Goal: Information Seeking & Learning: Find specific fact

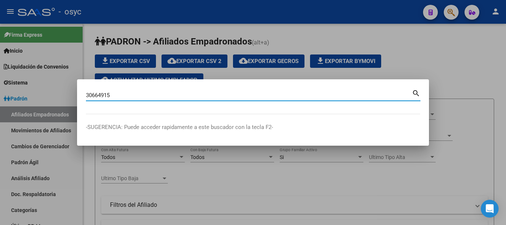
type input "30664915"
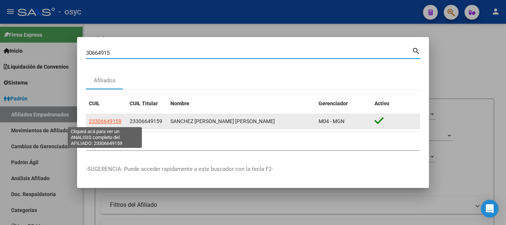
click at [113, 123] on span "23306649159" at bounding box center [105, 121] width 33 height 6
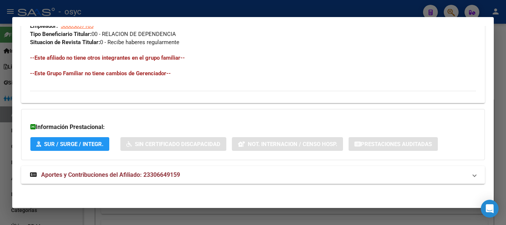
scroll to position [390, 0]
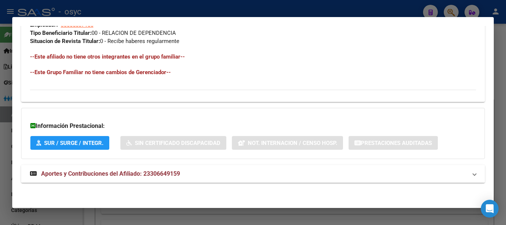
click at [244, 168] on mat-expansion-panel-header "Aportes y Contribuciones del Afiliado: 23306649159" at bounding box center [253, 174] width 464 height 18
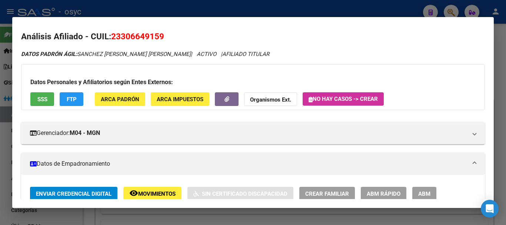
scroll to position [0, 0]
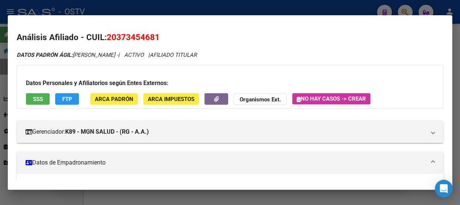
scroll to position [196, 0]
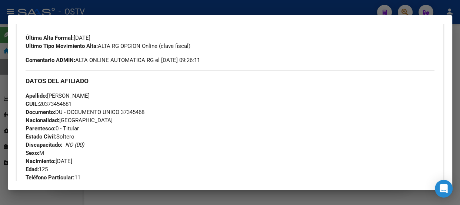
click at [125, 7] on div at bounding box center [230, 102] width 460 height 205
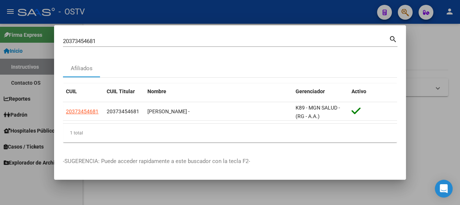
click at [138, 44] on div "20373454681 Buscar (apellido, dni, cuil, nro traspaso, cuit, obra social)" at bounding box center [226, 41] width 326 height 11
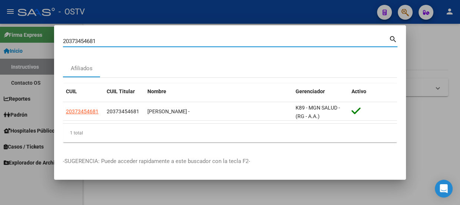
click at [138, 44] on div "20373454681 Buscar (apellido, dni, cuil, nro traspaso, cuit, obra social)" at bounding box center [226, 41] width 326 height 11
click at [137, 38] on input "20373454681" at bounding box center [226, 41] width 326 height 7
type input "24872614"
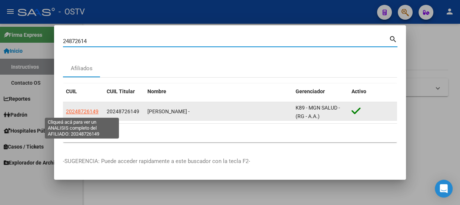
click at [87, 111] on span "20248726149" at bounding box center [82, 111] width 33 height 6
type textarea "20248726149"
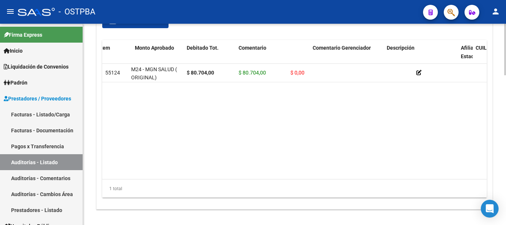
scroll to position [0, 345]
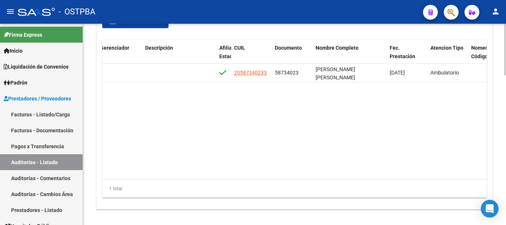
drag, startPoint x: 366, startPoint y: 148, endPoint x: 383, endPoint y: 145, distance: 17.7
click at [383, 145] on datatable-body "55124 M24 - MGN SALUD ( ORIGINAL) $ 80.704,00 $ 80.704,00 $ 0,00 20587340233 58…" at bounding box center [294, 121] width 385 height 115
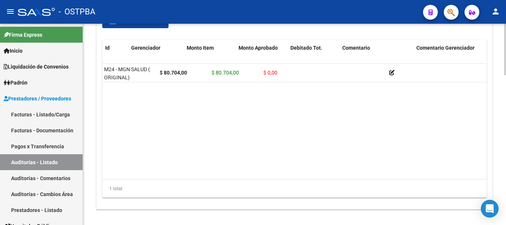
scroll to position [0, 0]
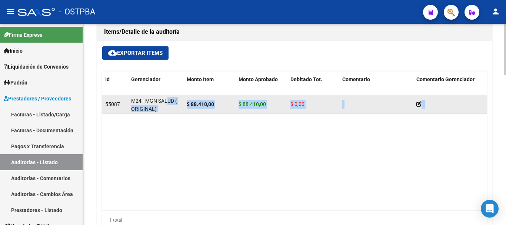
drag, startPoint x: 175, startPoint y: 164, endPoint x: 166, endPoint y: 107, distance: 57.8
click at [168, 96] on datatable-body "55087 M24 - MGN SALUD ( ORIGINAL) $ 88.410,00 $ 88.410,00 $ 0,00 20271477083 27…" at bounding box center [294, 152] width 385 height 115
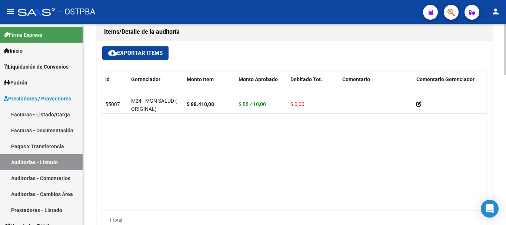
click at [209, 141] on datatable-body "55087 M24 - MGN SALUD ( ORIGINAL) $ 88.410,00 $ 88.410,00 $ 0,00 20271477083 27…" at bounding box center [294, 152] width 385 height 115
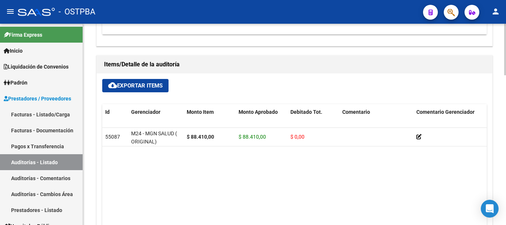
scroll to position [476, 0]
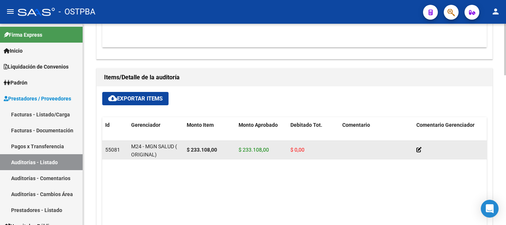
scroll to position [513, 0]
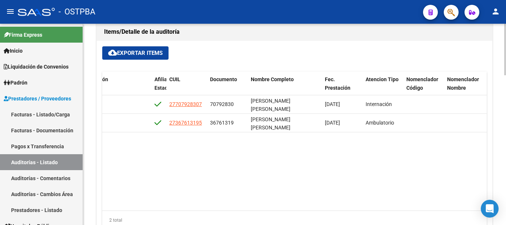
scroll to position [0, 395]
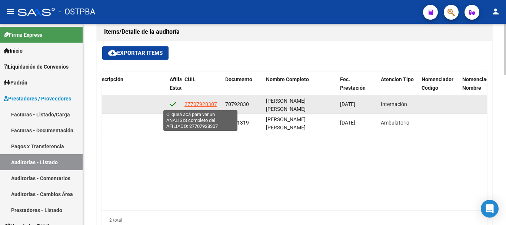
click at [205, 107] on span "27707928307" at bounding box center [201, 104] width 33 height 6
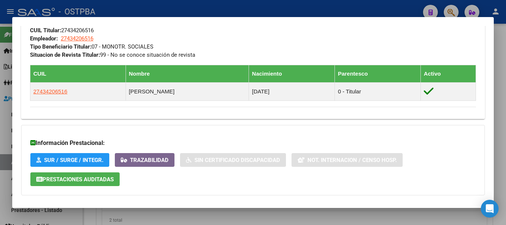
scroll to position [371, 0]
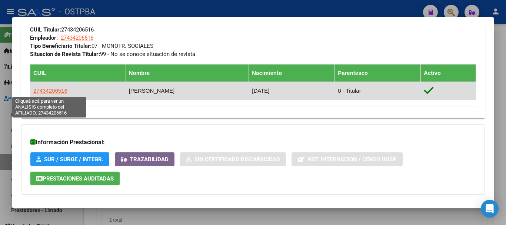
click at [43, 89] on span "27434206516" at bounding box center [50, 90] width 34 height 6
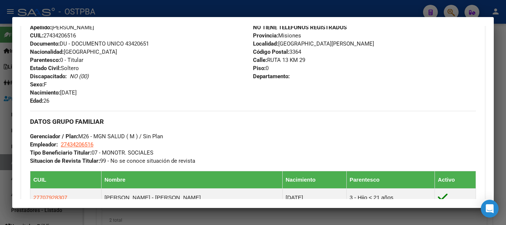
scroll to position [375, 0]
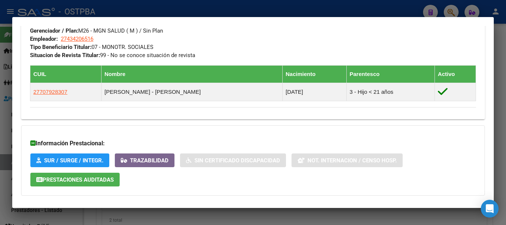
click at [284, 13] on div at bounding box center [253, 112] width 506 height 225
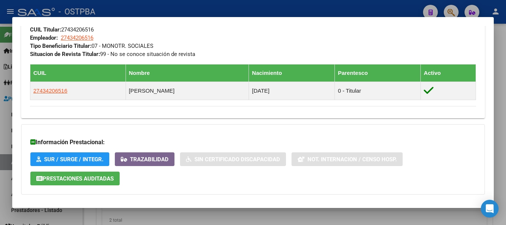
click at [230, 7] on div at bounding box center [253, 112] width 506 height 225
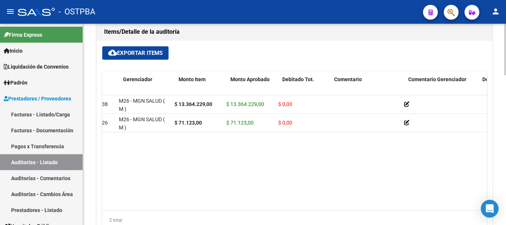
scroll to position [0, 0]
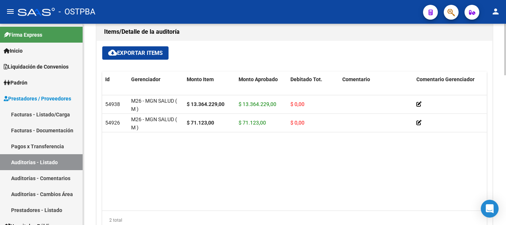
click at [138, 182] on datatable-body "54938 M26 - MGN SALUD ( M ) $ 13.364.229,00 $ 13.364.229,00 $ 0,00 27707928307 …" at bounding box center [294, 152] width 385 height 115
click at [139, 185] on datatable-body "54938 M26 - MGN SALUD ( M ) $ 13.364.229,00 $ 13.364.229,00 $ 0,00 27707928307 …" at bounding box center [294, 152] width 385 height 115
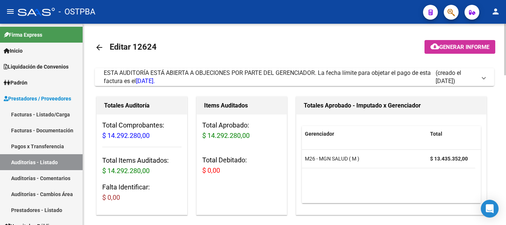
drag, startPoint x: 133, startPoint y: 46, endPoint x: 165, endPoint y: 44, distance: 31.5
click at [165, 44] on mat-toolbar-row "arrow_back Editar 12624" at bounding box center [251, 48] width 312 height 24
click at [188, 45] on mat-toolbar-row "arrow_back Editar 12624" at bounding box center [251, 48] width 312 height 24
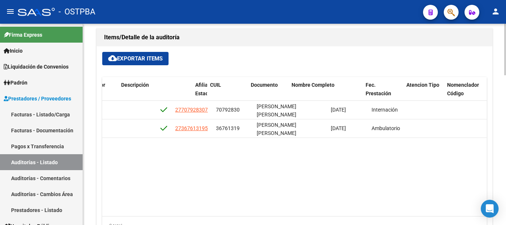
scroll to position [0, 406]
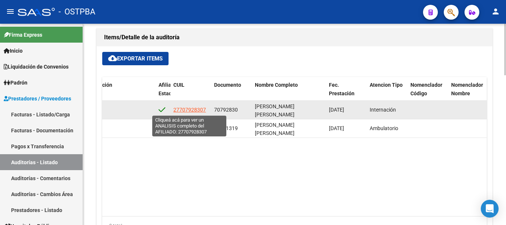
click at [198, 110] on span "27707928307" at bounding box center [189, 110] width 33 height 6
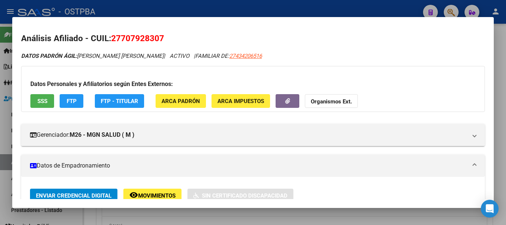
scroll to position [0, 0]
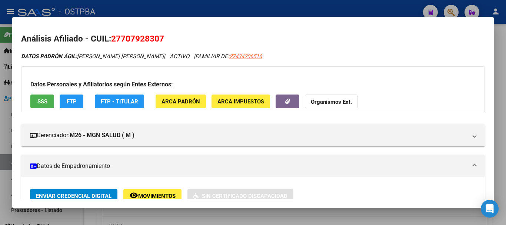
click at [209, 12] on div at bounding box center [253, 112] width 506 height 225
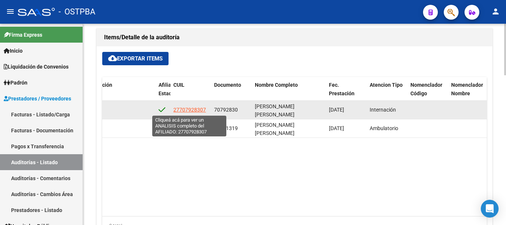
click at [200, 108] on span "27707928307" at bounding box center [189, 110] width 33 height 6
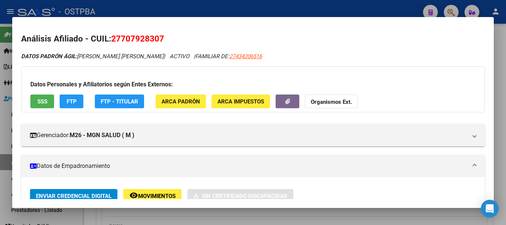
click at [224, 9] on div at bounding box center [253, 112] width 506 height 225
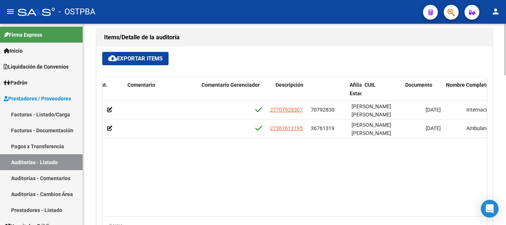
scroll to position [0, 402]
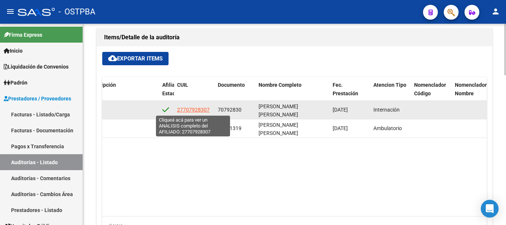
click at [191, 110] on span "27707928307" at bounding box center [193, 110] width 33 height 6
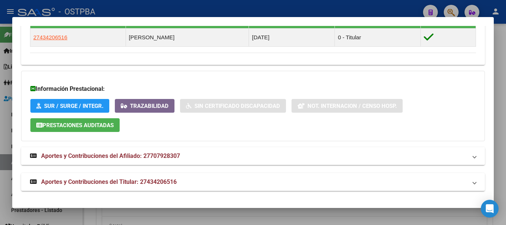
scroll to position [350, 0]
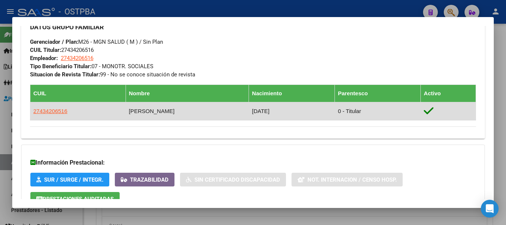
click at [56, 115] on td "27434206516" at bounding box center [78, 111] width 96 height 18
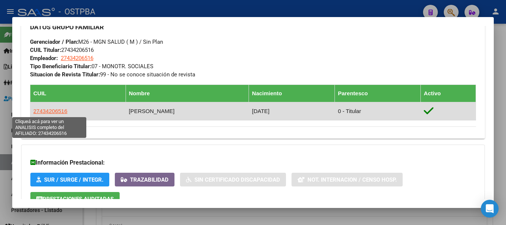
click at [57, 112] on span "27434206516" at bounding box center [50, 111] width 34 height 6
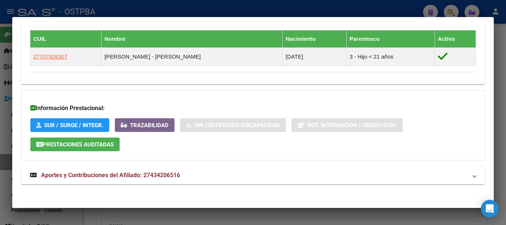
scroll to position [412, 0]
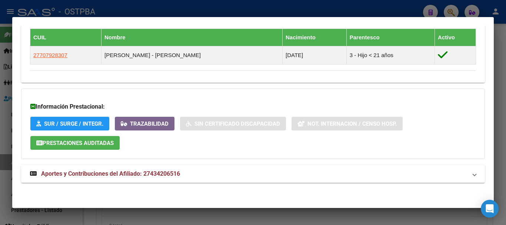
click at [138, 175] on span "Aportes y Contribuciones del Afiliado: 27434206516" at bounding box center [110, 173] width 139 height 7
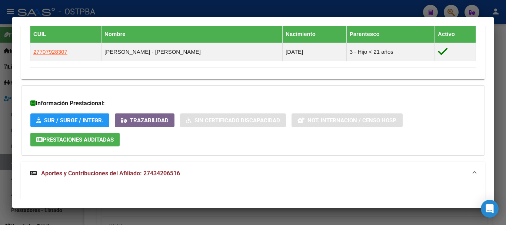
scroll to position [415, 0]
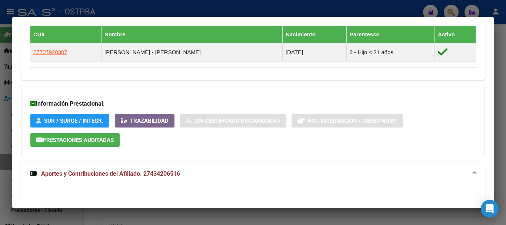
click at [158, 173] on span "Aportes y Contribuciones del Afiliado: 27434206516" at bounding box center [110, 173] width 139 height 7
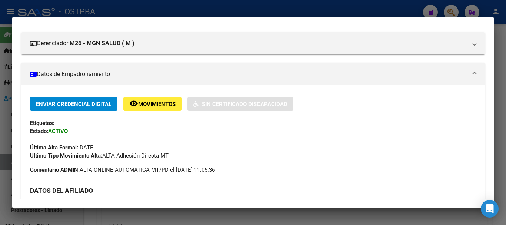
scroll to position [79, 0]
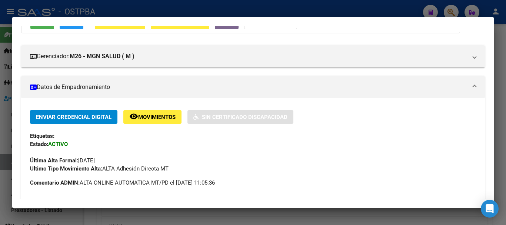
click at [176, 118] on span "Movimientos" at bounding box center [156, 117] width 37 height 7
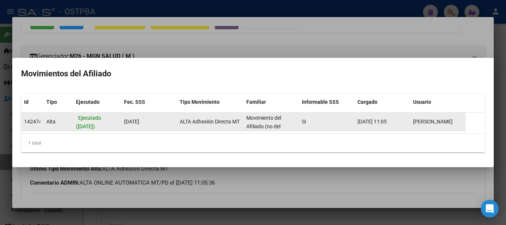
scroll to position [1, 0]
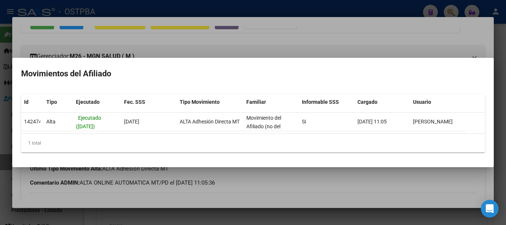
click at [240, 47] on div at bounding box center [253, 112] width 506 height 225
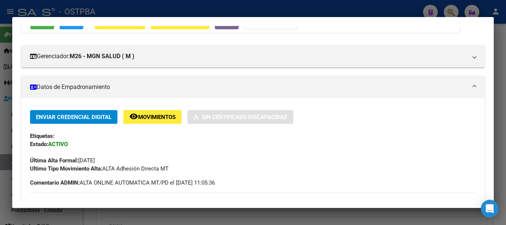
click at [244, 12] on div at bounding box center [253, 112] width 506 height 225
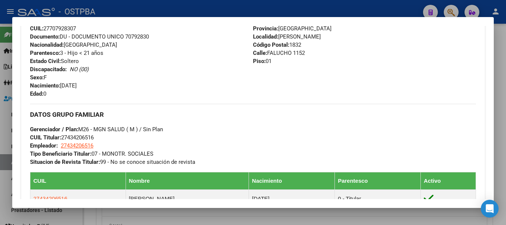
scroll to position [239, 0]
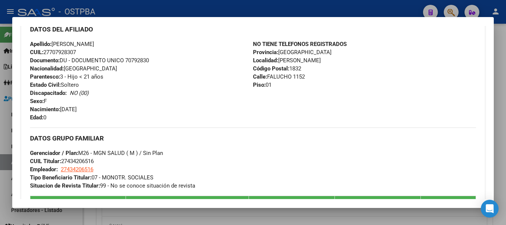
click at [267, 13] on div at bounding box center [253, 112] width 506 height 225
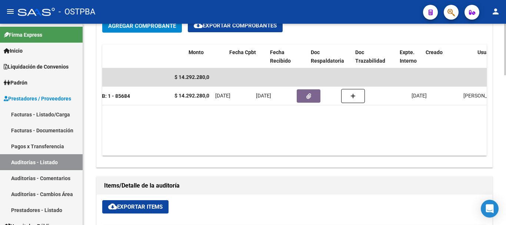
scroll to position [0, 176]
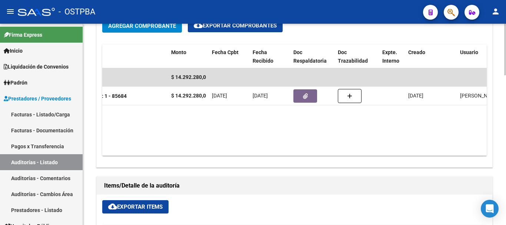
drag, startPoint x: 341, startPoint y: 148, endPoint x: 302, endPoint y: 148, distance: 38.5
click at [323, 148] on datatable-body "$ 14.292.280,00 17669 FACTURACION Y COBRANZA DE LOS EFECTORES PUBLICOS S.E. Fac…" at bounding box center [294, 111] width 385 height 87
drag, startPoint x: 254, startPoint y: 146, endPoint x: 242, endPoint y: 145, distance: 12.7
click at [242, 145] on datatable-body "$ 14.292.280,00 17669 FACTURACION Y COBRANZA DE LOS EFECTORES PUBLICOS S.E. Fac…" at bounding box center [294, 111] width 385 height 87
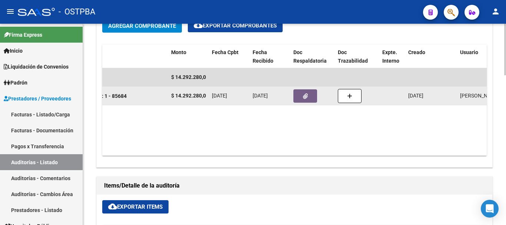
click at [304, 97] on icon "button" at bounding box center [305, 96] width 5 height 6
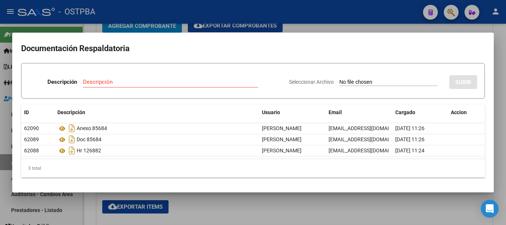
click at [322, 26] on div at bounding box center [253, 112] width 506 height 225
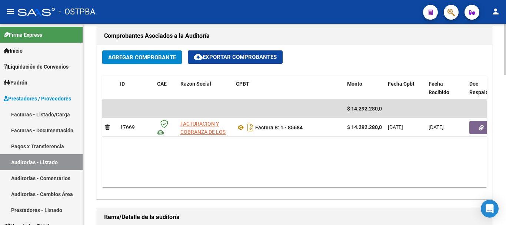
scroll to position [371, 0]
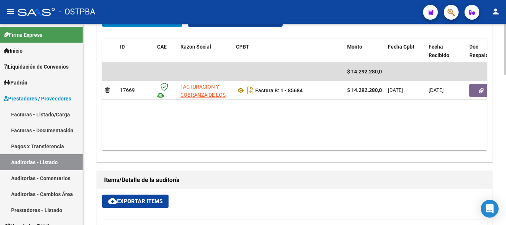
click at [257, 163] on div "Comprobantes Asociados a la Auditoría Agregar Comprobante cloud_download Export…" at bounding box center [295, 75] width 400 height 175
click at [247, 167] on div "Información del área Area * Hospitales de Autogestión Seleccionar area Comentar…" at bounding box center [295, 135] width 400 height 560
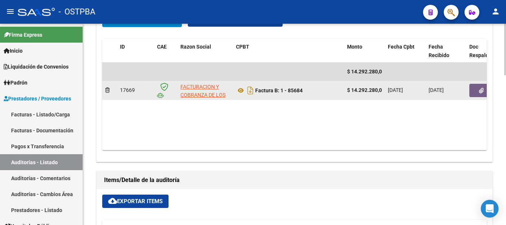
click at [477, 91] on button "button" at bounding box center [482, 90] width 24 height 13
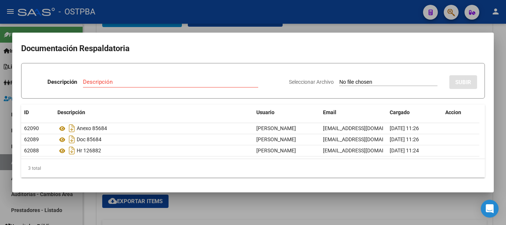
click at [311, 20] on div at bounding box center [253, 112] width 506 height 225
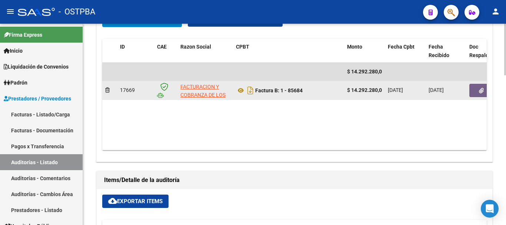
click at [480, 95] on button "button" at bounding box center [482, 90] width 24 height 13
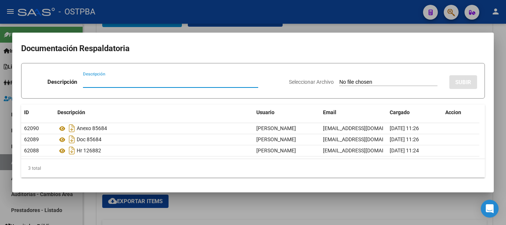
click at [288, 214] on div at bounding box center [253, 112] width 506 height 225
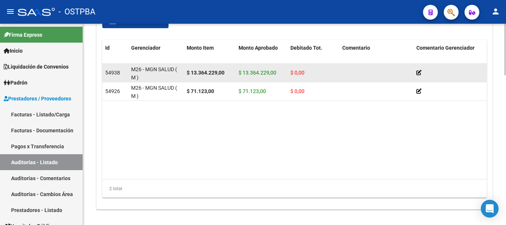
scroll to position [0, 0]
drag, startPoint x: 169, startPoint y: 133, endPoint x: 126, endPoint y: 71, distance: 75.3
click at [100, 47] on div "cloud_download Exportar Items Id Gerenciador Monto Item Monto Aprobado Debitado…" at bounding box center [295, 109] width 396 height 200
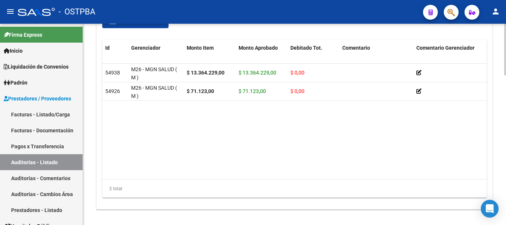
click at [172, 110] on datatable-body "54938 M26 - MGN SALUD ( M ) $ 13.364.229,00 $ 13.364.229,00 $ 0,00 27707928307 …" at bounding box center [294, 121] width 385 height 115
drag, startPoint x: 244, startPoint y: 140, endPoint x: 102, endPoint y: 50, distance: 168.7
click at [102, 50] on div "cloud_download Exportar Items Id Gerenciador Monto Item Monto Aprobado Debitado…" at bounding box center [295, 109] width 396 height 200
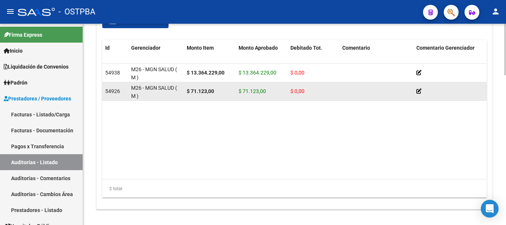
click at [155, 99] on div "M26 - MGN SALUD ( M )" at bounding box center [156, 92] width 50 height 16
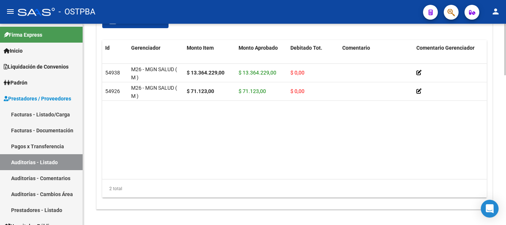
drag, startPoint x: 198, startPoint y: 117, endPoint x: 95, endPoint y: 42, distance: 127.8
click at [95, 42] on div "Items/Detalle de la auditoría cloud_download Exportar Items Id Gerenciador Mont…" at bounding box center [295, 100] width 400 height 218
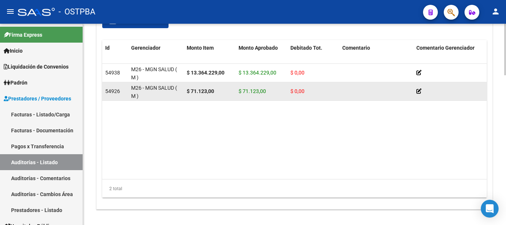
click at [162, 99] on div "M26 - MGN SALUD ( M )" at bounding box center [156, 92] width 50 height 16
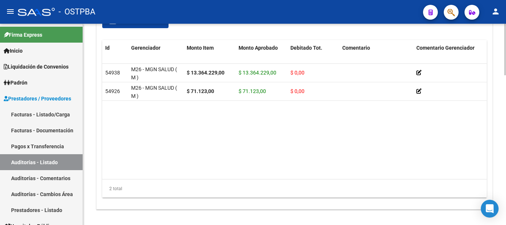
click at [179, 115] on datatable-body "54938 M26 - MGN SALUD ( M ) $ 13.364.229,00 $ 13.364.229,00 $ 0,00 27707928307 …" at bounding box center [294, 121] width 385 height 115
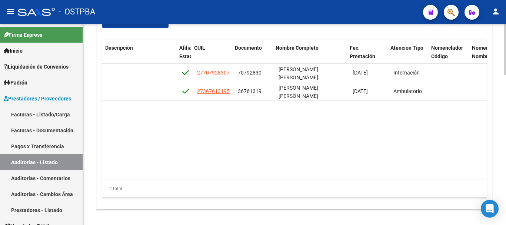
scroll to position [0, 385]
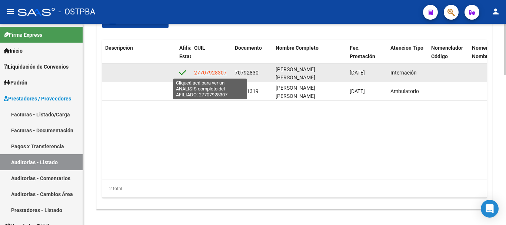
click at [215, 70] on span "27707928307" at bounding box center [210, 73] width 33 height 6
type textarea "27707928307"
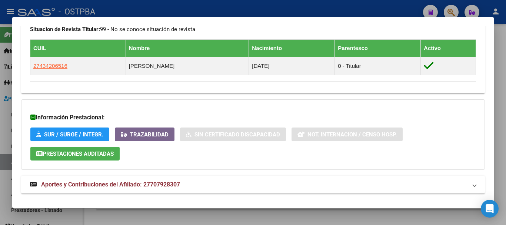
scroll to position [387, 0]
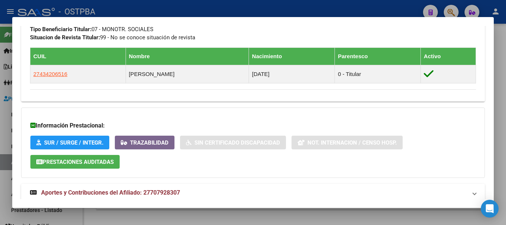
click at [225, 13] on div at bounding box center [253, 112] width 506 height 225
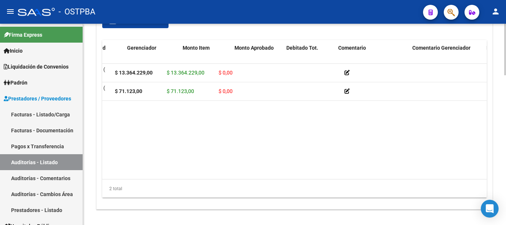
scroll to position [0, 0]
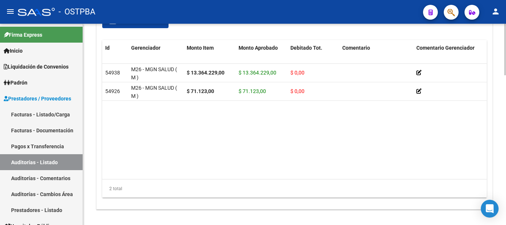
drag, startPoint x: 149, startPoint y: 143, endPoint x: 219, endPoint y: 124, distance: 72.3
click at [219, 124] on datatable-body "54938 M26 - MGN SALUD ( M ) $ 13.364.229,00 $ 13.364.229,00 $ 0,00 27707928307 …" at bounding box center [294, 121] width 385 height 115
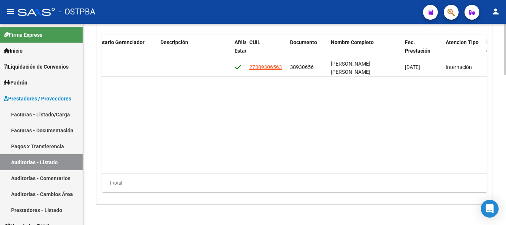
scroll to position [0, 332]
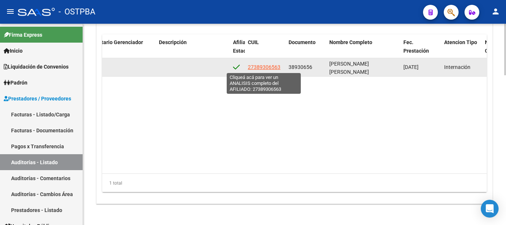
click at [272, 66] on span "27389306563" at bounding box center [264, 67] width 33 height 6
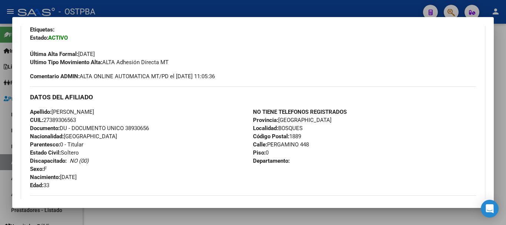
scroll to position [0, 0]
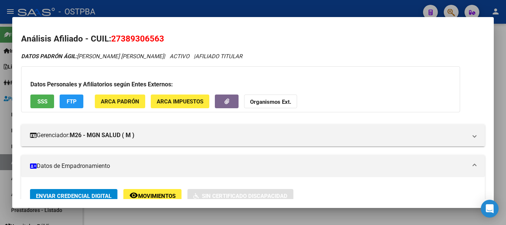
click at [248, 10] on div at bounding box center [253, 112] width 506 height 225
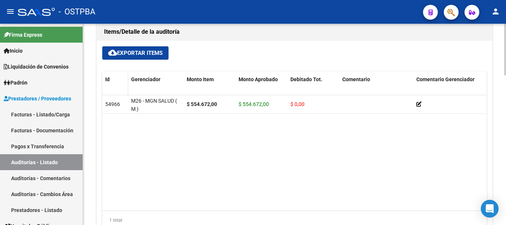
drag, startPoint x: 178, startPoint y: 144, endPoint x: 121, endPoint y: 94, distance: 76.4
click at [121, 94] on div "Id Gerenciador Monto Item Monto Aprobado Debitado Tot. Comentario Comentario Ge…" at bounding box center [294, 151] width 385 height 158
click at [155, 116] on datatable-body "54966 M26 - MGN SALUD ( M ) $ 554.672,00 $ 554.672,00 $ 0,00 27389306563 389306…" at bounding box center [294, 152] width 385 height 115
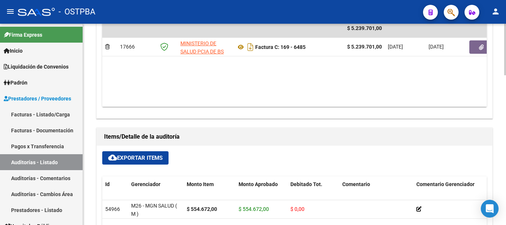
scroll to position [402, 0]
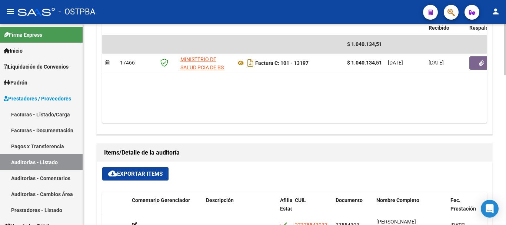
scroll to position [371, 0]
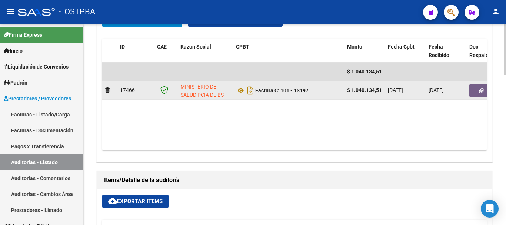
click at [478, 93] on button "button" at bounding box center [482, 90] width 24 height 13
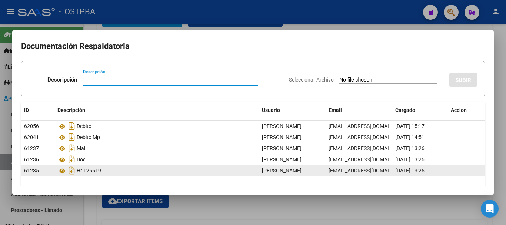
scroll to position [18, 0]
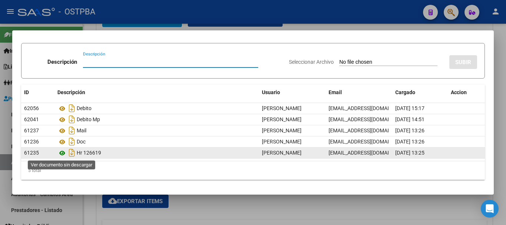
click at [62, 155] on icon at bounding box center [62, 153] width 10 height 9
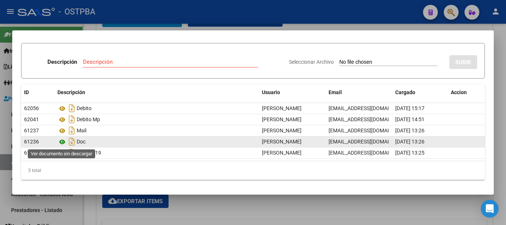
click at [62, 142] on icon at bounding box center [62, 141] width 10 height 9
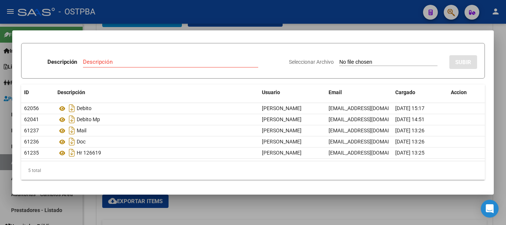
click at [303, 14] on div at bounding box center [253, 112] width 506 height 225
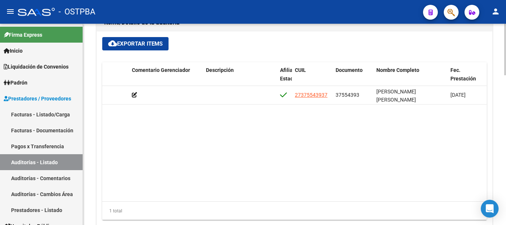
scroll to position [513, 0]
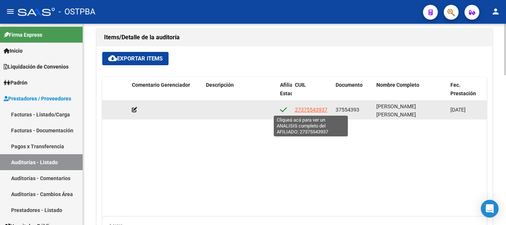
click at [324, 110] on span "27375543937" at bounding box center [311, 110] width 33 height 6
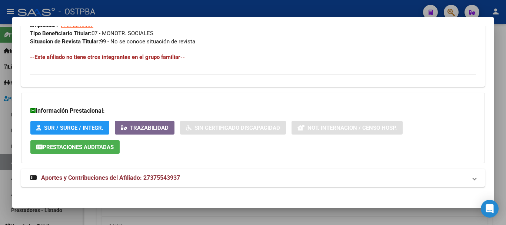
scroll to position [379, 0]
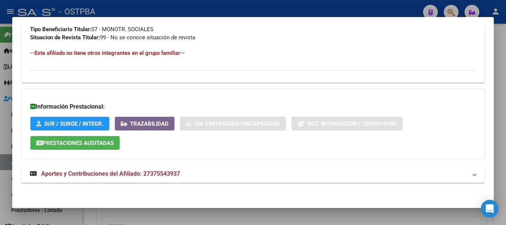
click at [215, 170] on mat-panel-title "Aportes y Contribuciones del Afiliado: 27375543937" at bounding box center [248, 173] width 437 height 9
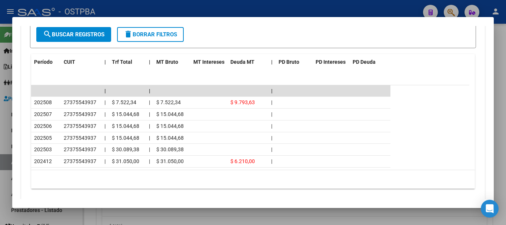
scroll to position [665, 0]
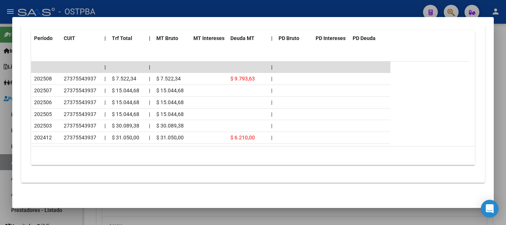
click at [269, 10] on div at bounding box center [253, 112] width 506 height 225
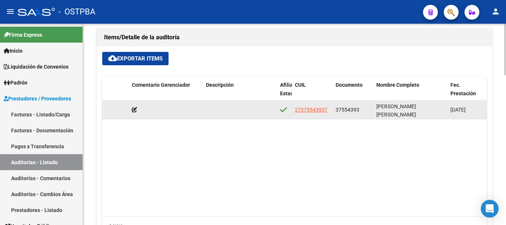
click at [134, 109] on icon at bounding box center [134, 109] width 5 height 5
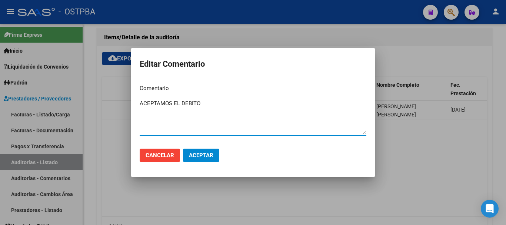
type textarea "ACEPTAMOS EL DEBITO"
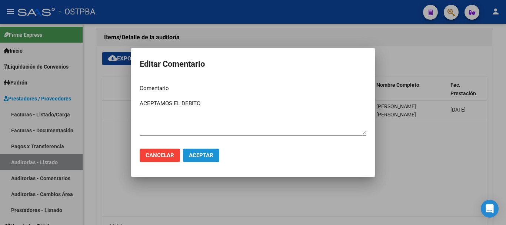
click at [209, 153] on span "Aceptar" at bounding box center [201, 155] width 24 height 7
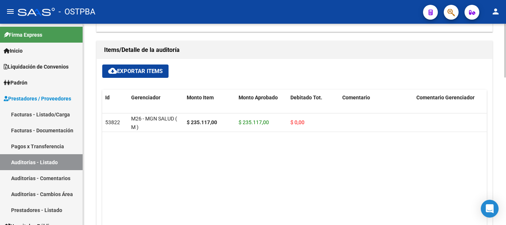
scroll to position [482, 0]
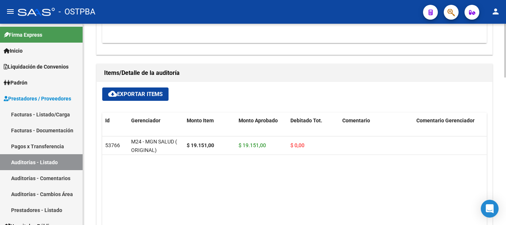
scroll to position [440, 0]
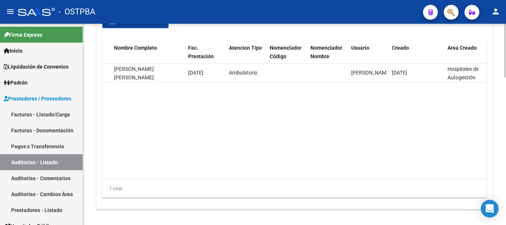
scroll to position [0, 616]
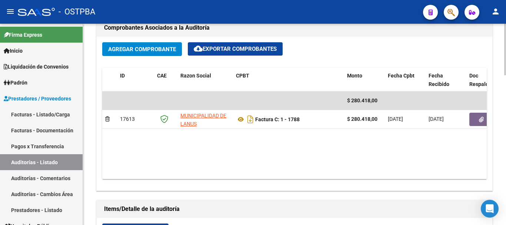
scroll to position [334, 0]
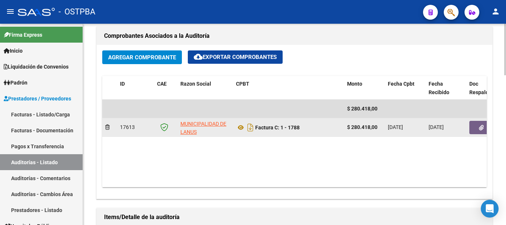
click at [481, 126] on icon "button" at bounding box center [481, 128] width 5 height 6
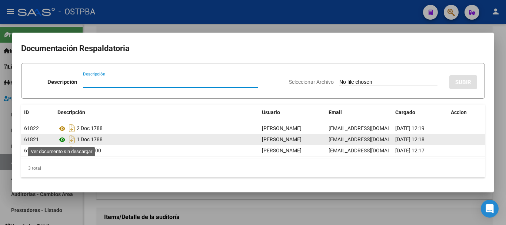
click at [63, 141] on icon at bounding box center [62, 139] width 10 height 9
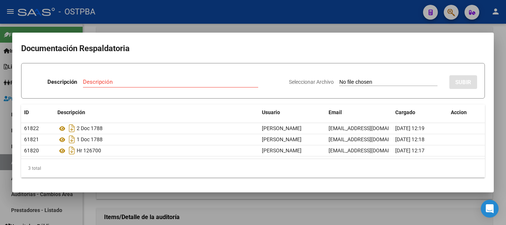
click at [340, 16] on div at bounding box center [253, 112] width 506 height 225
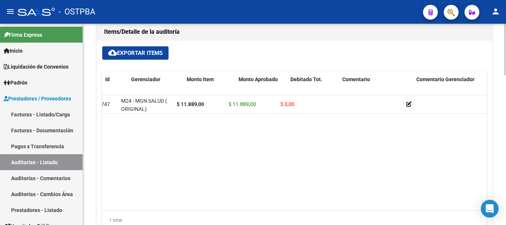
scroll to position [0, 0]
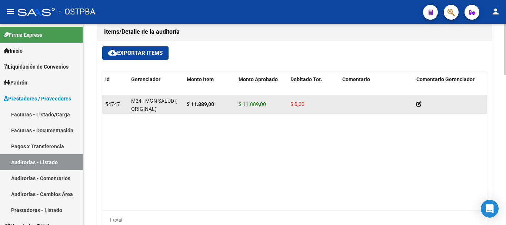
click at [418, 105] on icon at bounding box center [419, 104] width 5 height 5
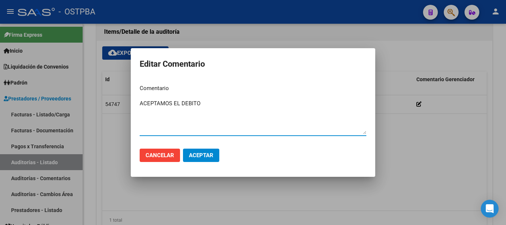
type textarea "ACEPTAMOS EL DEBITO"
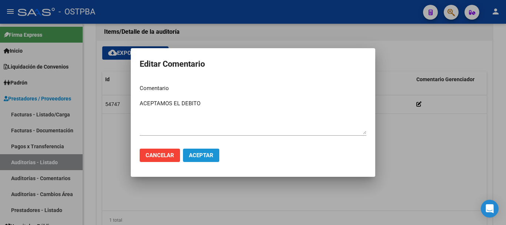
click at [208, 159] on button "Aceptar" at bounding box center [201, 155] width 36 height 13
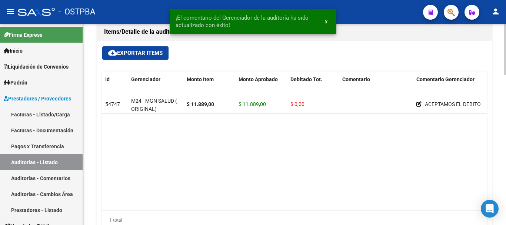
click at [308, 50] on div "cloud_download Exportar Items Id Gerenciador Monto Item Monto Aprobado Debitado…" at bounding box center [295, 141] width 396 height 200
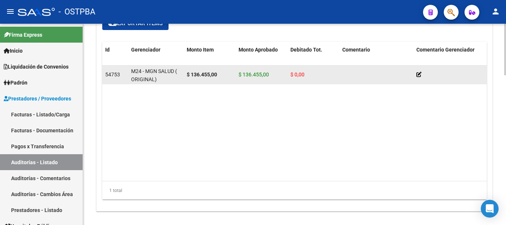
scroll to position [556, 0]
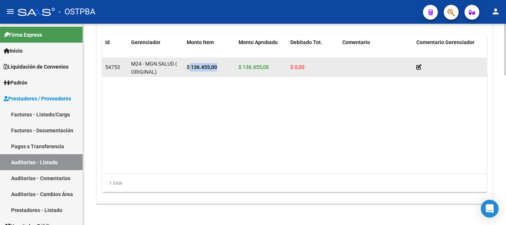
drag, startPoint x: 189, startPoint y: 67, endPoint x: 229, endPoint y: 68, distance: 39.7
click at [229, 68] on div "$ 136.455,00" at bounding box center [210, 67] width 46 height 9
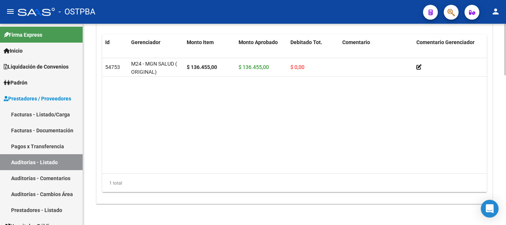
click at [246, 87] on datatable-body "54753 M24 - MGN SALUD ( ORIGINAL) $ 136.455,00 $ 136.455,00 $ 0,00 20355365590 …" at bounding box center [294, 115] width 385 height 115
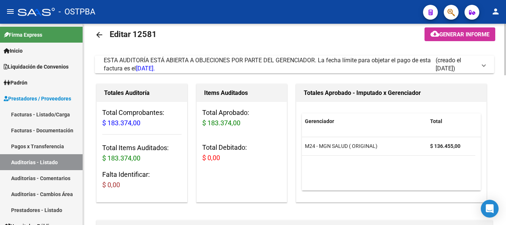
scroll to position [0, 0]
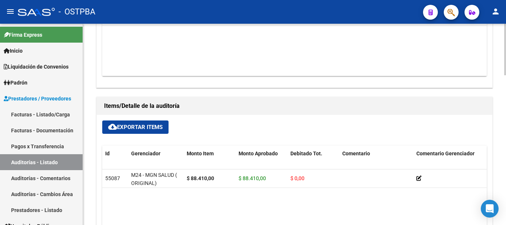
scroll to position [482, 0]
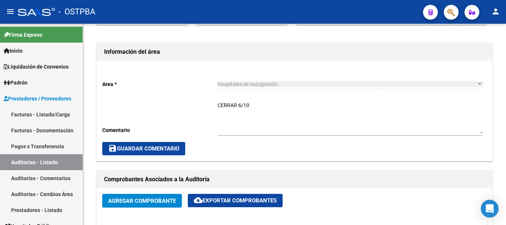
scroll to position [185, 0]
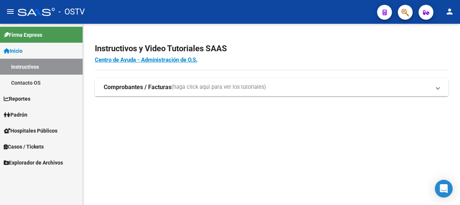
click at [401, 11] on button "button" at bounding box center [405, 12] width 15 height 15
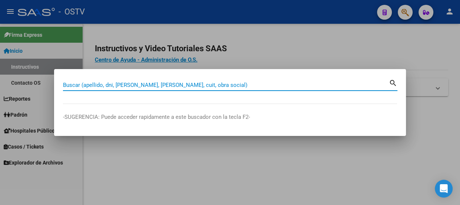
paste input "31011226"
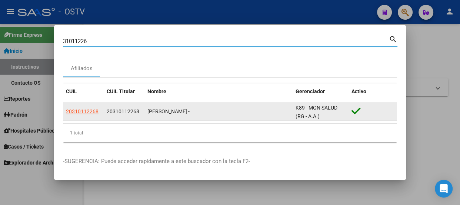
click at [74, 109] on span "20310112268" at bounding box center [82, 111] width 33 height 6
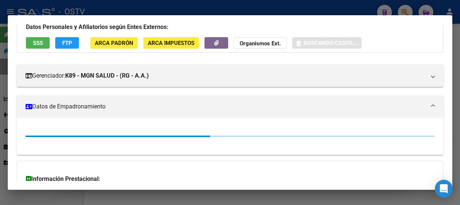
scroll to position [125, 0]
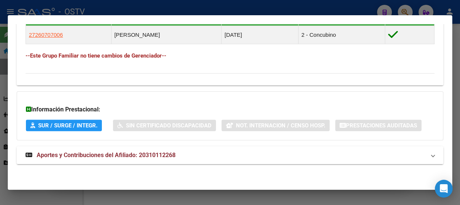
click at [185, 148] on mat-expansion-panel-header "Aportes y Contribuciones del Afiliado: 20310112268" at bounding box center [230, 155] width 427 height 18
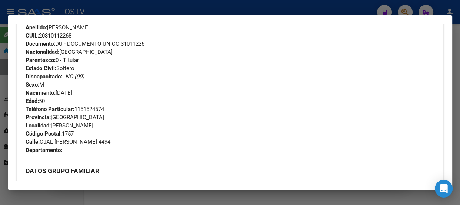
scroll to position [246, 0]
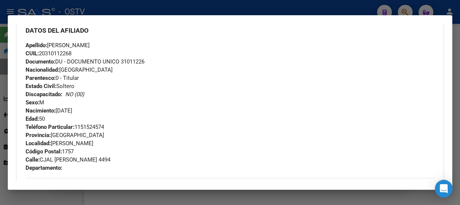
click at [139, 60] on span "Documento: DU - DOCUMENTO UNICO 31011226" at bounding box center [85, 61] width 119 height 7
copy span "31011226"
click at [85, 42] on span "Apellido: [PERSON_NAME]" at bounding box center [58, 45] width 64 height 7
click at [157, 11] on div at bounding box center [230, 102] width 460 height 205
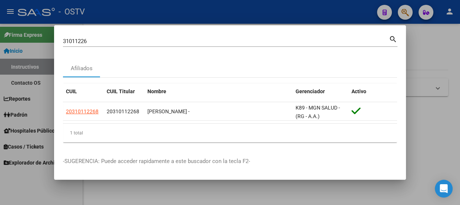
click at [173, 43] on input "31011226" at bounding box center [226, 41] width 326 height 7
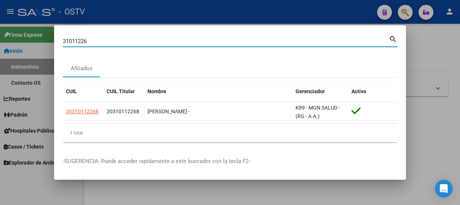
paste input "28755188"
type input "28755188"
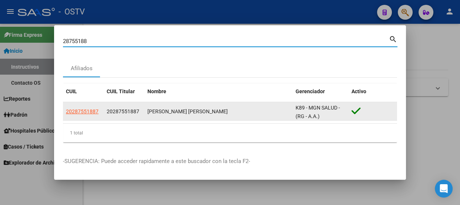
click at [97, 111] on span "20287551887" at bounding box center [82, 111] width 33 height 6
type textarea "20287551887"
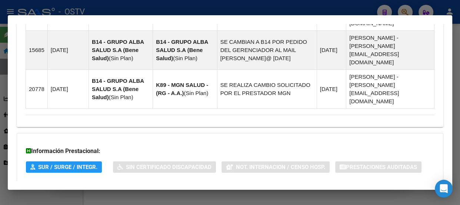
click at [196, 192] on mat-panel-title "Aportes y Contribuciones del Afiliado: 20287551887" at bounding box center [226, 196] width 400 height 9
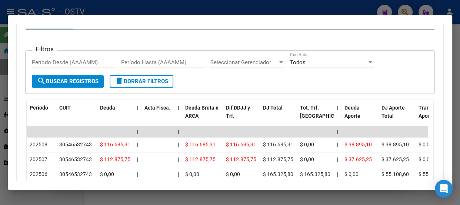
scroll to position [839, 0]
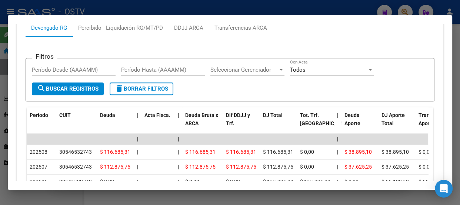
click at [166, 8] on div at bounding box center [230, 102] width 460 height 205
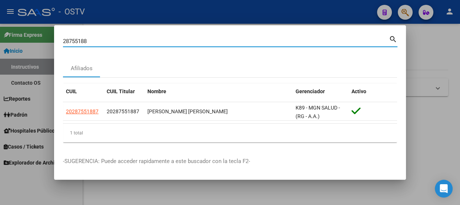
click at [267, 42] on input "28755188" at bounding box center [226, 41] width 326 height 7
paste input "3294602429"
type input "23294602429"
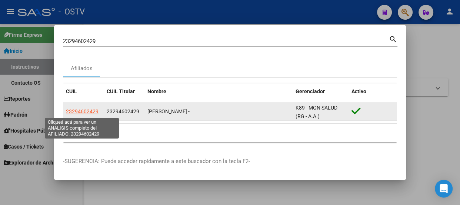
click at [86, 108] on span "23294602429" at bounding box center [82, 111] width 33 height 6
type textarea "23294602429"
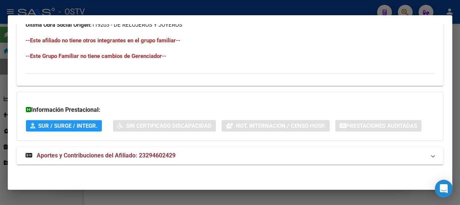
click at [185, 158] on mat-panel-title "Aportes y Contribuciones del Afiliado: 23294602429" at bounding box center [226, 155] width 400 height 9
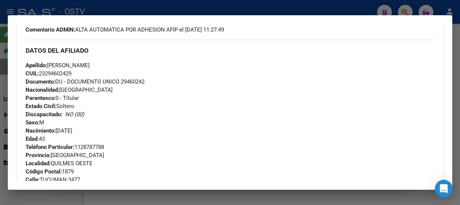
scroll to position [224, 0]
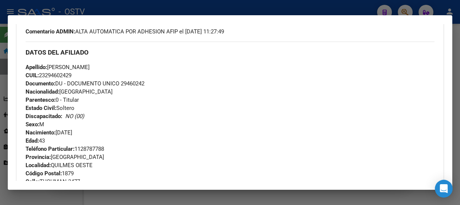
click at [131, 83] on span "Documento: DU - DOCUMENTO UNICO 29460242" at bounding box center [85, 83] width 119 height 7
copy span "29460242"
